Goal: Navigation & Orientation: Find specific page/section

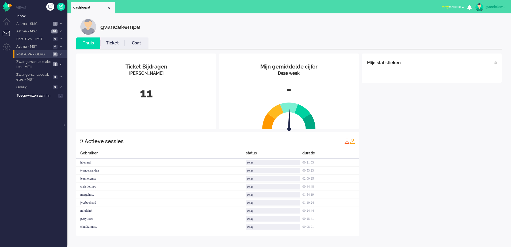
click at [60, 54] on icon at bounding box center [61, 54] width 2 height 2
click at [57, 62] on link "Open - Nieuw FO 6" at bounding box center [41, 63] width 51 height 6
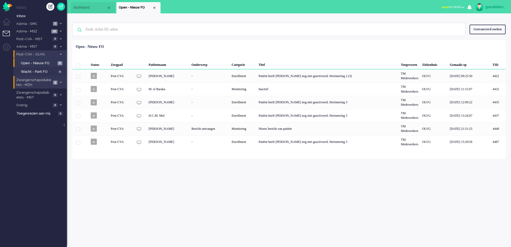
click at [60, 82] on icon at bounding box center [61, 82] width 2 height 2
click at [56, 94] on span "Open - Nieuw FO" at bounding box center [39, 94] width 36 height 5
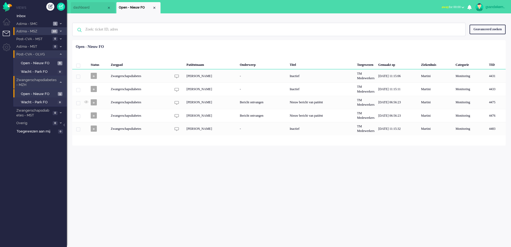
click at [59, 30] on span at bounding box center [61, 31] width 4 height 3
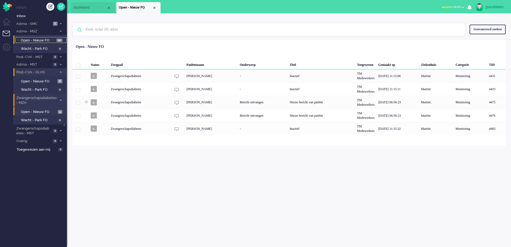
click at [41, 39] on span "Open - Nieuw FO" at bounding box center [38, 40] width 34 height 5
